Goal: Go to known website: Access a specific website the user already knows

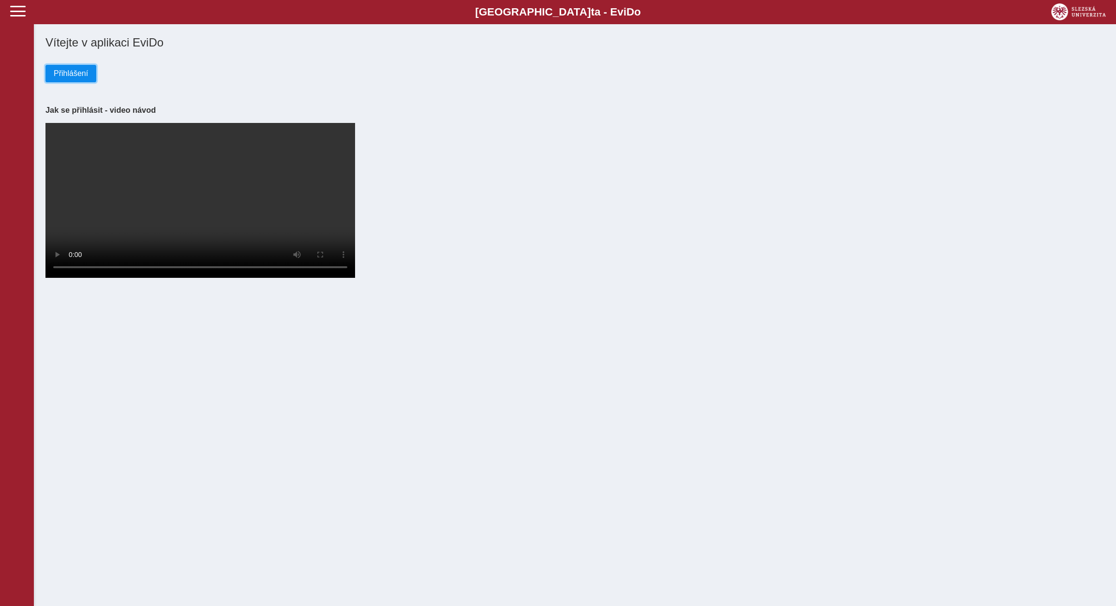
click at [70, 75] on span "Přihlášení" at bounding box center [71, 73] width 34 height 9
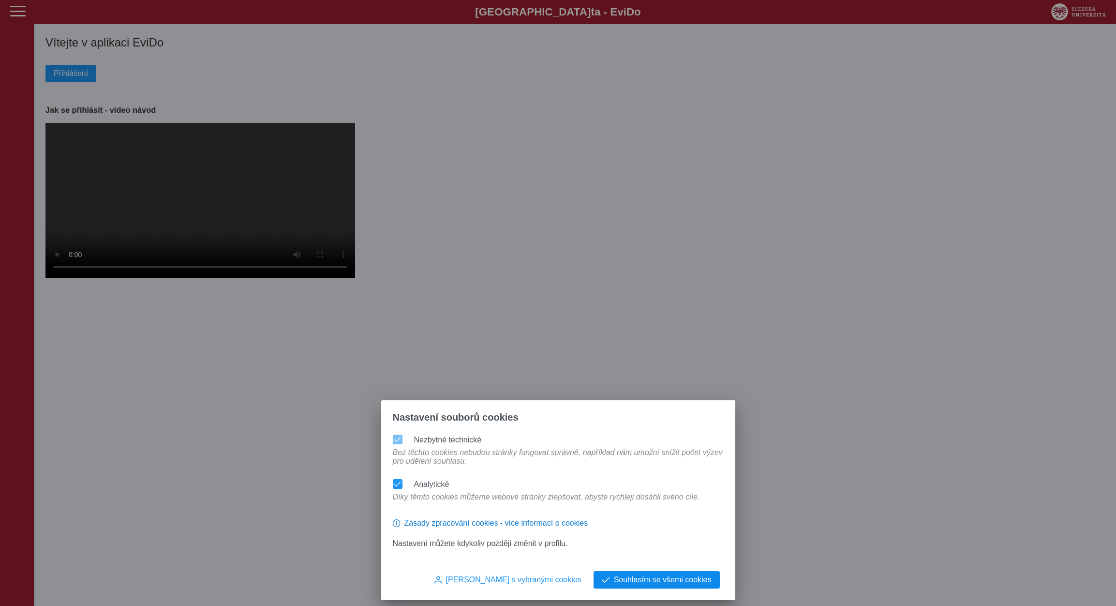
click at [651, 582] on span "Souhlasím se všemi cookies" at bounding box center [663, 579] width 98 height 9
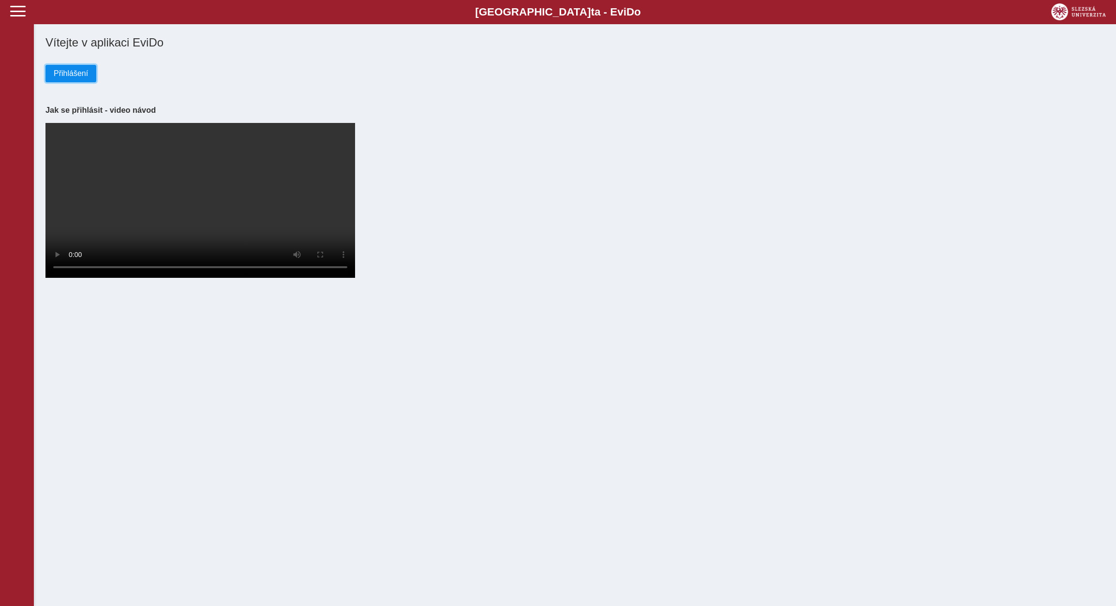
click at [66, 76] on span "Přihlášení" at bounding box center [71, 73] width 34 height 9
